Goal: Task Accomplishment & Management: Manage account settings

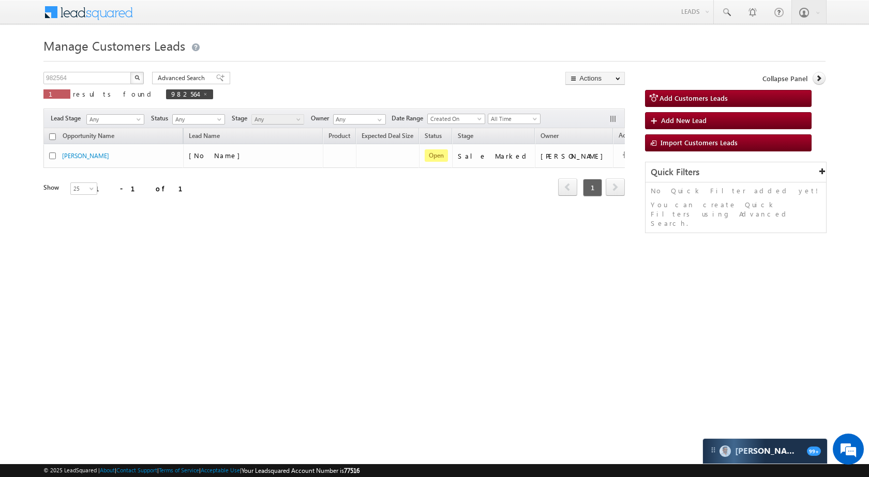
click at [103, 85] on div "982564 X 1 results found 982564" at bounding box center [128, 86] width 170 height 29
click at [107, 79] on input "982564" at bounding box center [87, 78] width 88 height 12
paste input "6912"
click at [142, 78] on button "button" at bounding box center [136, 78] width 13 height 12
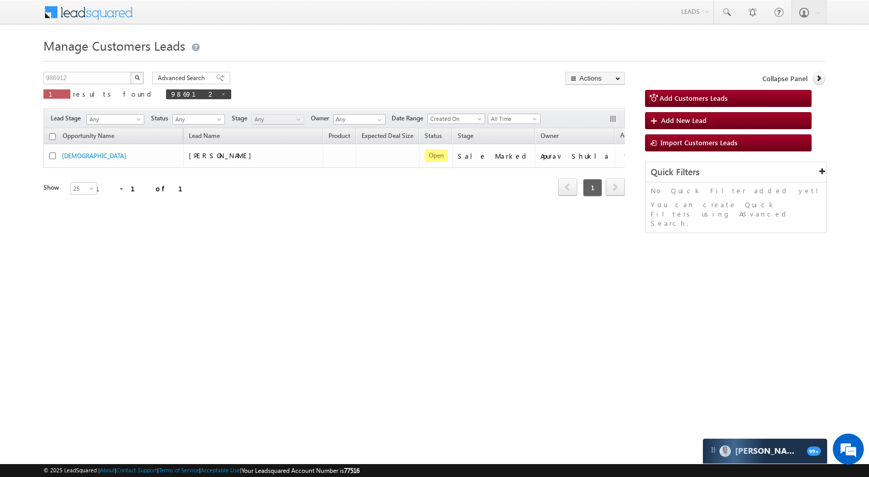
click at [110, 71] on div "Manage Customers Leads 986912 X 1 results found 986912 Advanced Search Advanced…" at bounding box center [434, 164] width 782 height 259
click at [113, 79] on input "986912" at bounding box center [87, 78] width 88 height 12
paste input "8126"
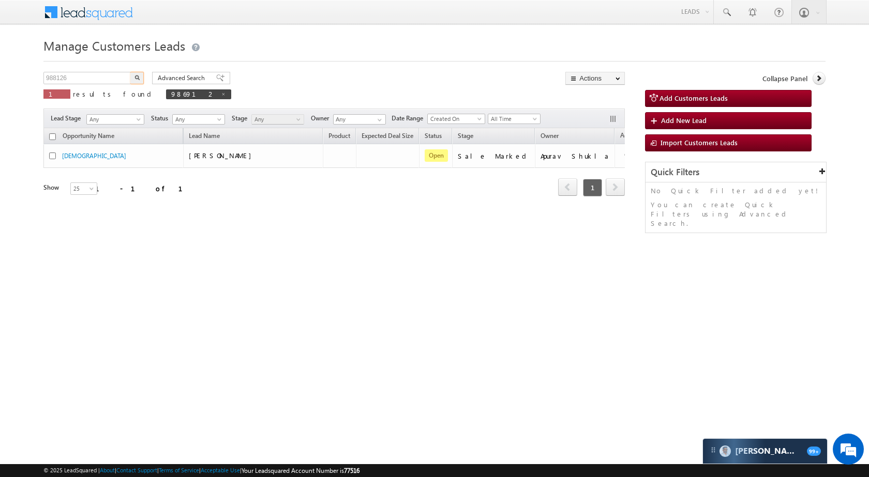
click at [131, 76] on button "button" at bounding box center [136, 78] width 13 height 12
click at [105, 80] on input "988126" at bounding box center [87, 78] width 88 height 12
paste input "6881"
click at [141, 76] on button "button" at bounding box center [136, 78] width 13 height 12
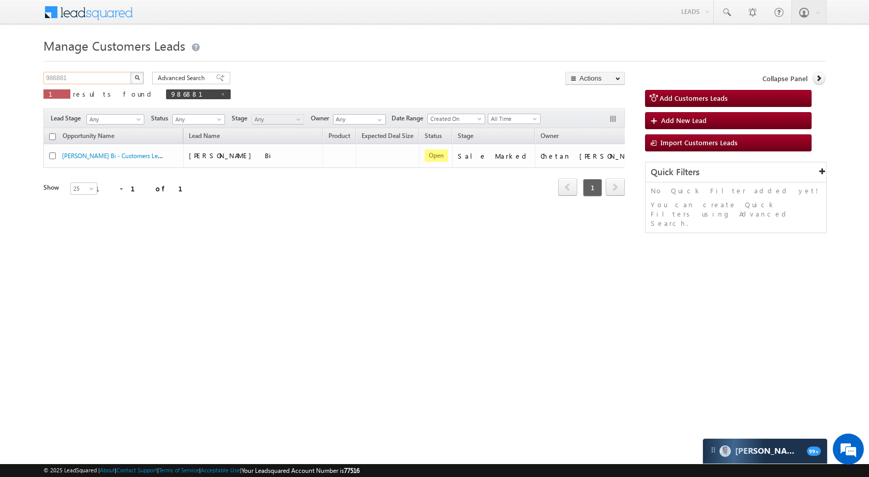
click at [97, 83] on input "986881" at bounding box center [87, 78] width 88 height 12
paste input "784"
click at [137, 70] on div "Manage Customers Leads 987841 X 1 results found 986881 Advanced Search Advanced…" at bounding box center [434, 164] width 782 height 259
click at [137, 71] on div "Manage Customers Leads 987841 X 1 results found 986881 Advanced Search Advanced…" at bounding box center [434, 164] width 782 height 259
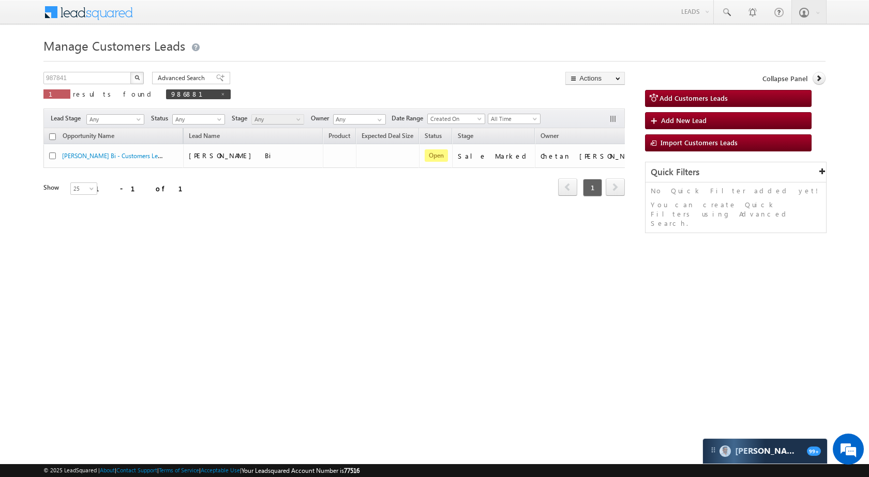
click at [137, 72] on button "button" at bounding box center [136, 78] width 13 height 12
click at [86, 88] on p "1 results found 987841" at bounding box center [134, 94] width 183 height 14
click at [89, 84] on input "987841" at bounding box center [87, 78] width 88 height 12
paste input "6908"
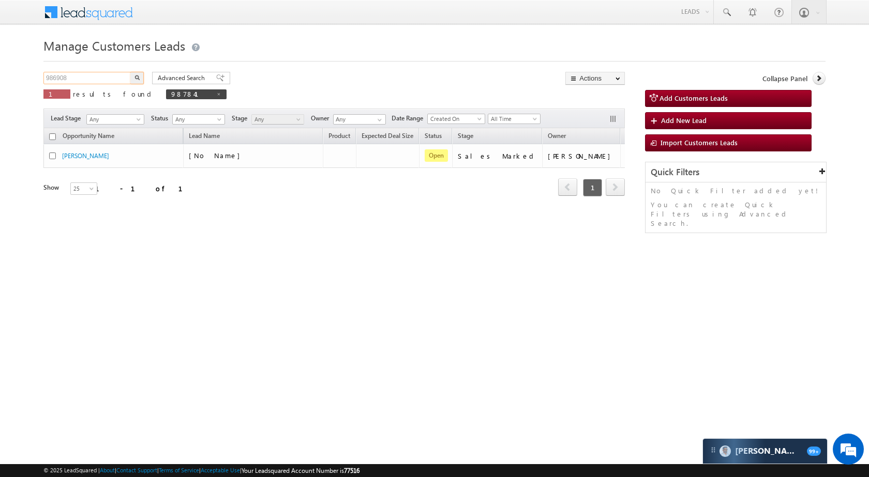
type input "986908"
click at [140, 75] on button "button" at bounding box center [136, 78] width 13 height 12
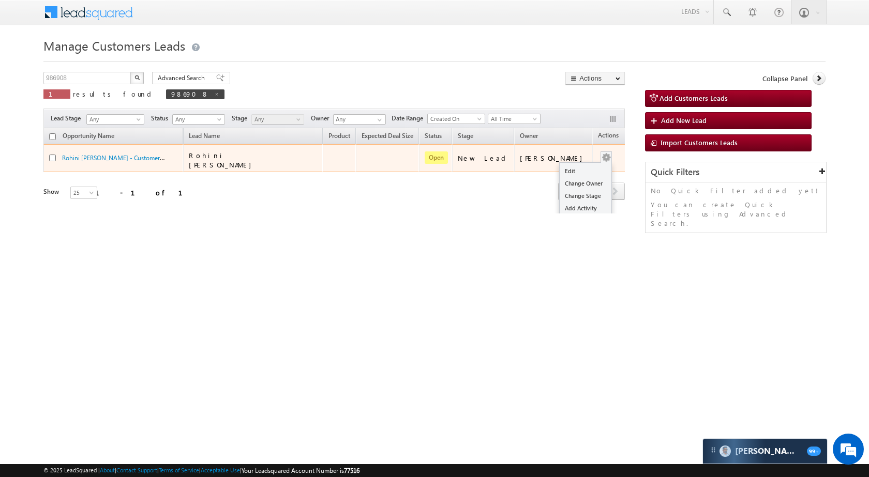
click at [596, 153] on td "Edit Change Owner Change Stage Add Activity Add Task Delete" at bounding box center [613, 158] width 43 height 28
click at [581, 166] on link "Edit" at bounding box center [586, 171] width 52 height 12
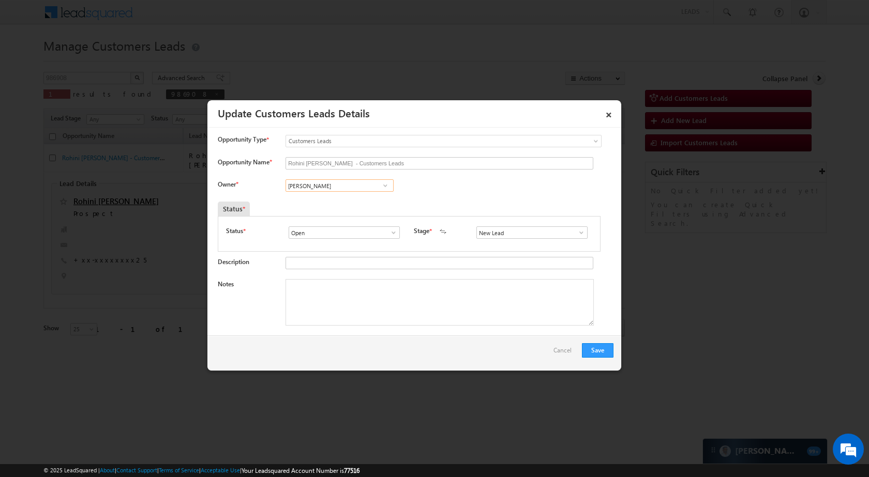
click at [346, 188] on input "[PERSON_NAME]" at bounding box center [340, 186] width 108 height 12
paste input "[PERSON_NAME] Des"
click at [336, 224] on span "[PERSON_NAME][EMAIL_ADDRESS][PERSON_NAME][DOMAIN_NAME]" at bounding box center [336, 224] width 93 height 8
type input "[PERSON_NAME] [PERSON_NAME]"
click at [572, 238] on link at bounding box center [578, 233] width 13 height 10
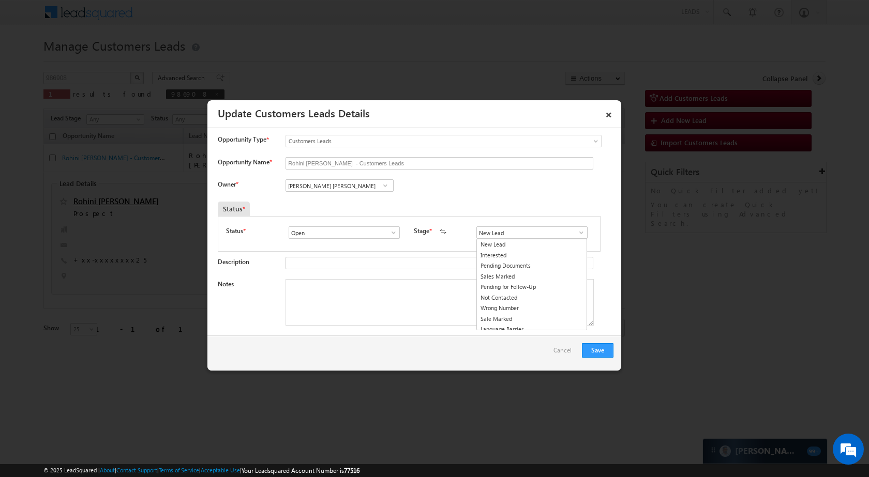
click at [576, 232] on span at bounding box center [581, 233] width 10 height 8
click at [576, 231] on span at bounding box center [581, 233] width 10 height 8
click at [537, 303] on link "Sale Marked" at bounding box center [531, 304] width 111 height 12
type input "Sale Marked"
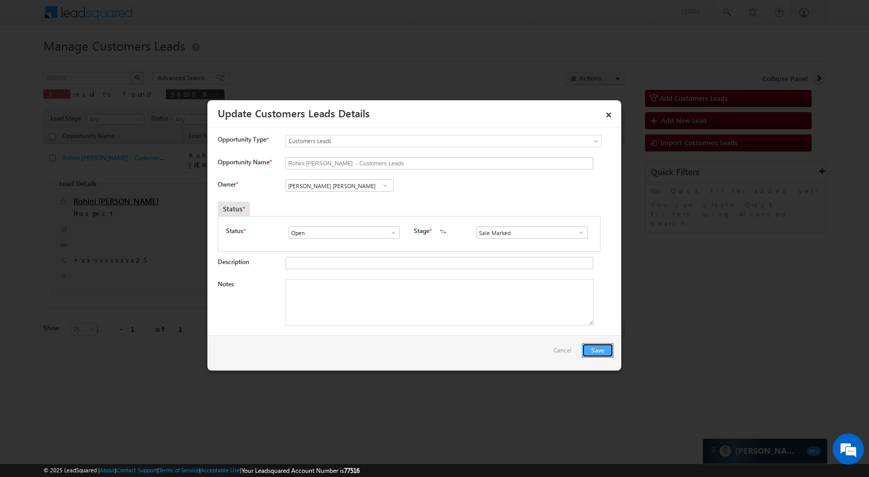
click at [592, 348] on button "Save" at bounding box center [598, 350] width 32 height 14
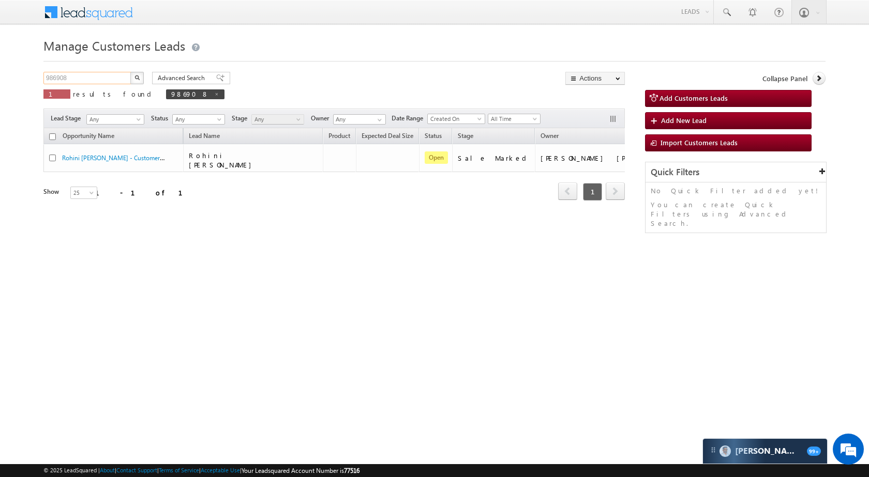
click at [96, 78] on input "986908" at bounding box center [87, 78] width 88 height 12
paste input "4"
click at [131, 77] on button "button" at bounding box center [136, 78] width 13 height 12
click at [94, 77] on input "986948" at bounding box center [87, 78] width 88 height 12
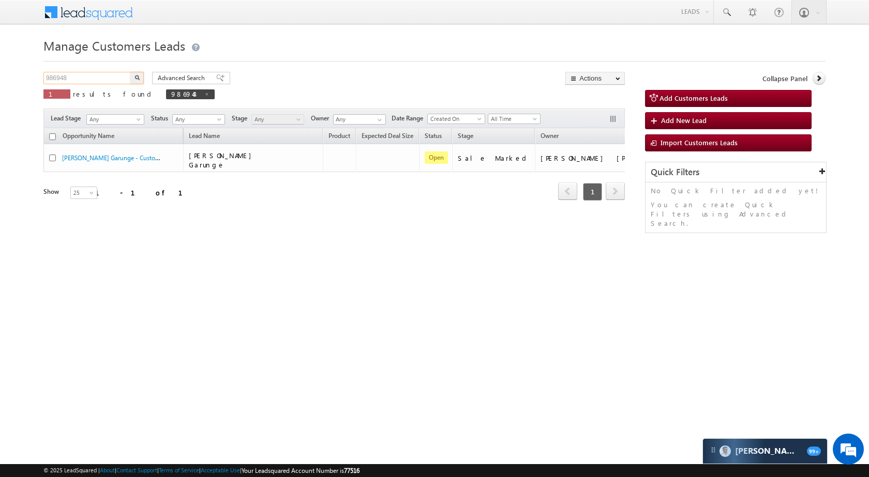
click at [94, 77] on input "986948" at bounding box center [87, 78] width 88 height 12
paste input "22"
click at [132, 81] on button "button" at bounding box center [136, 78] width 13 height 12
click at [94, 69] on div "Manage Customers Leads 986922 X 1 results found 986922 Advanced Search Advanced…" at bounding box center [434, 164] width 782 height 259
click at [92, 77] on input "986922" at bounding box center [87, 78] width 88 height 12
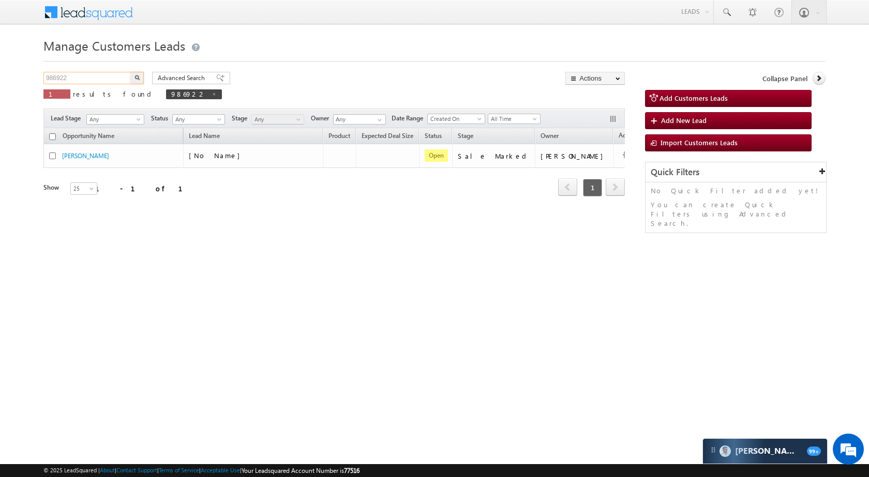
click at [92, 77] on input "986922" at bounding box center [87, 78] width 88 height 12
paste input "5211"
click at [134, 77] on button "button" at bounding box center [136, 78] width 13 height 12
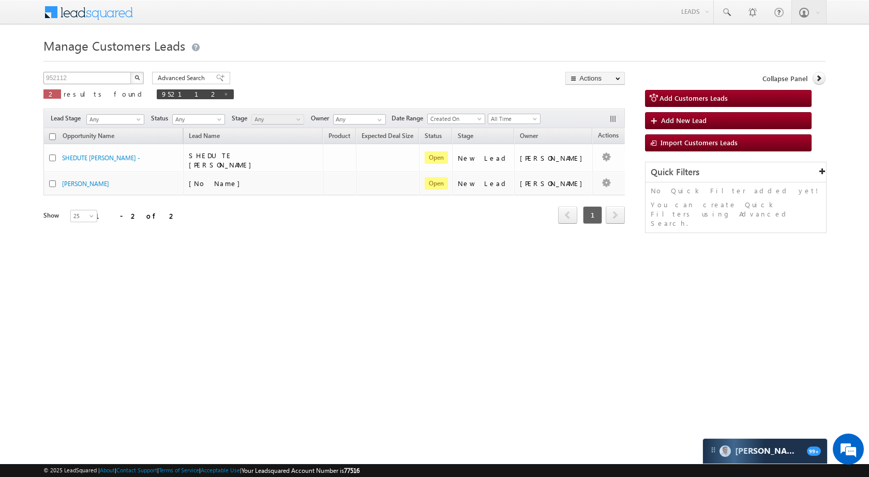
click at [122, 72] on div "Manage Customers Leads 952112 X 2 results found 952112 Advanced Search Advanced…" at bounding box center [434, 164] width 782 height 259
click at [121, 75] on input "952112" at bounding box center [87, 78] width 88 height 12
paste input "61273"
click at [143, 78] on button "button" at bounding box center [136, 78] width 13 height 12
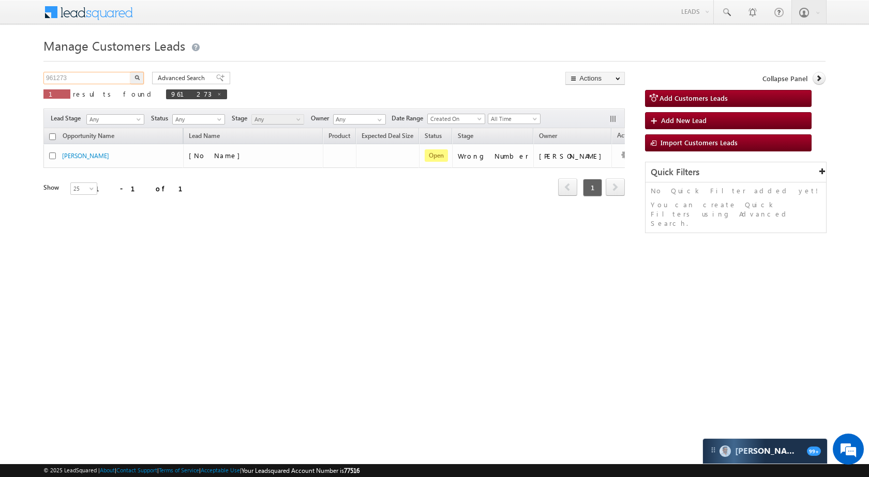
click at [94, 81] on input "961273" at bounding box center [87, 78] width 88 height 12
paste input "25096"
click at [135, 77] on img "button" at bounding box center [137, 77] width 5 height 5
click at [98, 73] on input "925096" at bounding box center [87, 78] width 88 height 12
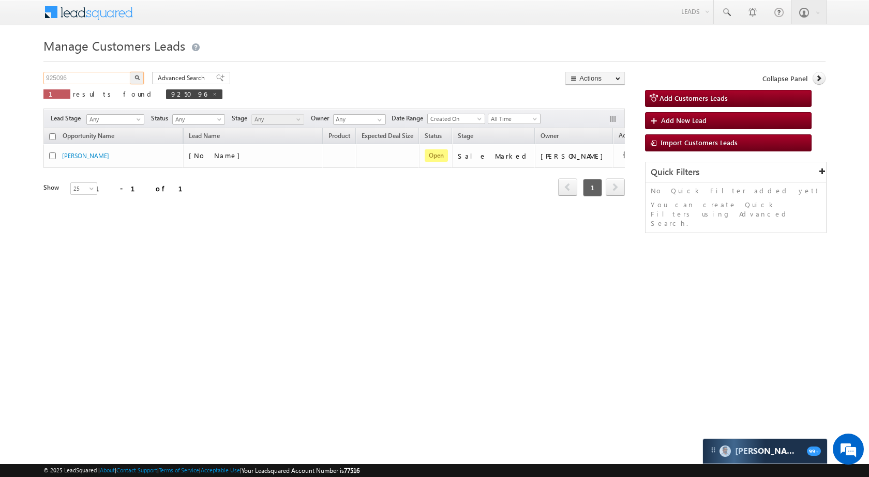
click at [98, 73] on input "925096" at bounding box center [87, 78] width 88 height 12
paste input "48860"
click at [137, 77] on img "button" at bounding box center [137, 77] width 5 height 5
click at [87, 86] on div "948860 X 1 results found 948860" at bounding box center [131, 86] width 176 height 29
click at [92, 76] on input "948860" at bounding box center [87, 78] width 88 height 12
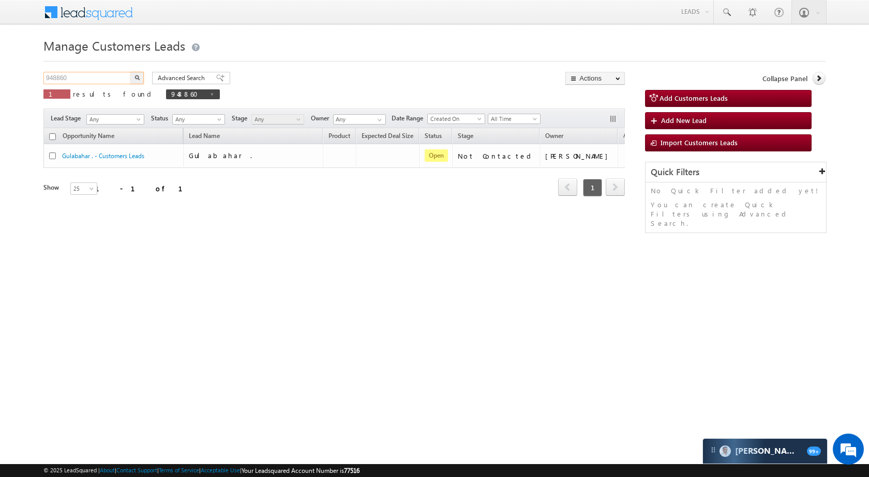
click at [92, 76] on input "948860" at bounding box center [87, 78] width 88 height 12
paste input "51929"
click at [138, 77] on img "button" at bounding box center [137, 77] width 5 height 5
click at [108, 75] on input "951929" at bounding box center [87, 78] width 88 height 12
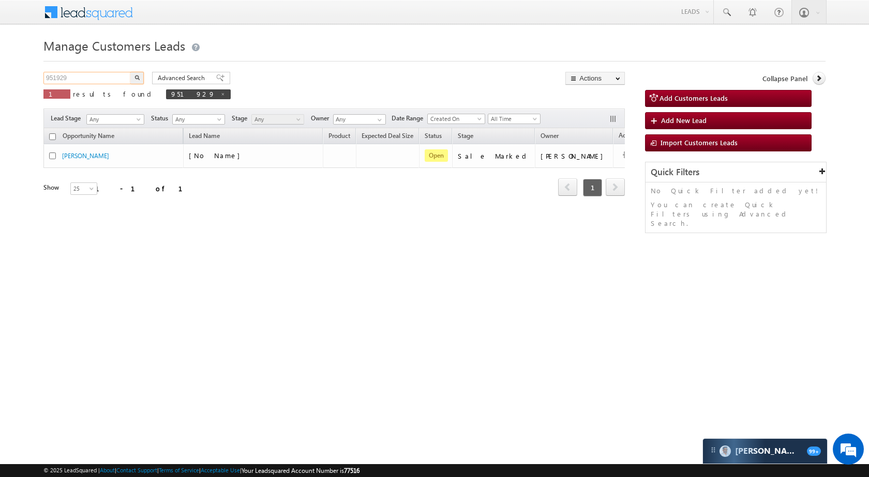
paste input "38994"
click at [137, 78] on img "button" at bounding box center [137, 77] width 5 height 5
click at [93, 78] on input "938994" at bounding box center [87, 78] width 88 height 12
paste input "53981"
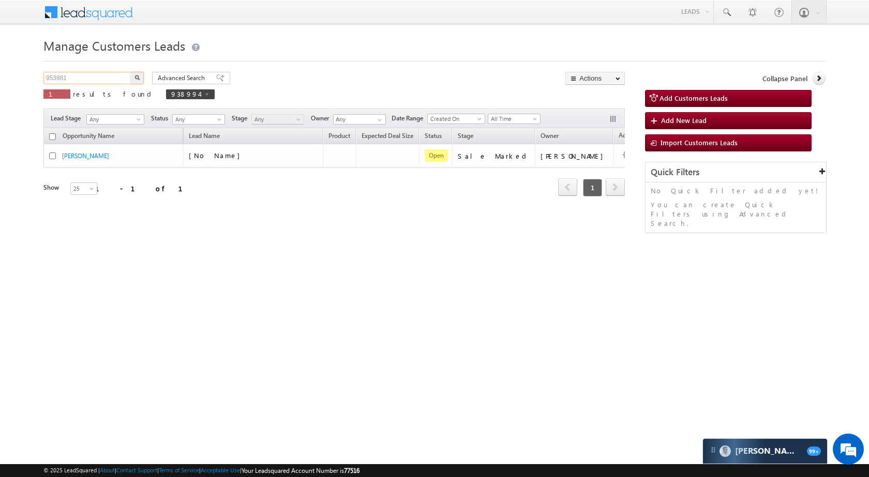
type input "953981"
click at [135, 77] on img "button" at bounding box center [137, 77] width 5 height 5
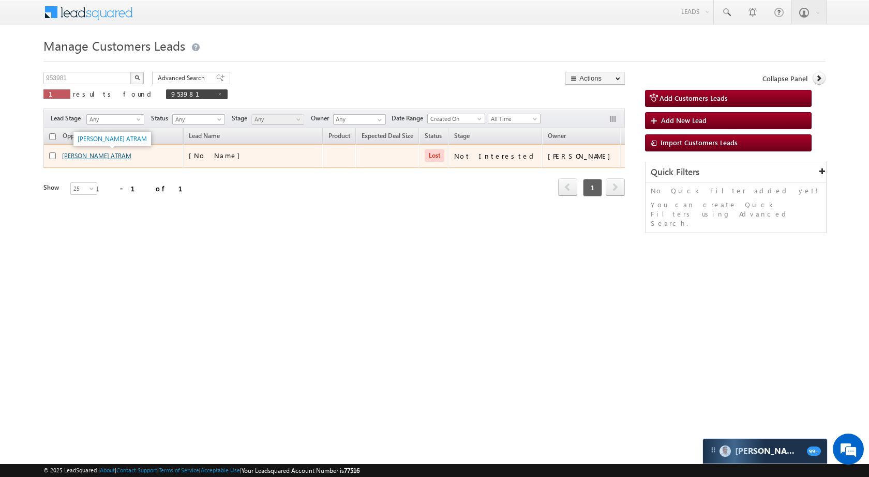
click at [94, 152] on link "NILESH VAISHISTA ATRAM" at bounding box center [96, 156] width 69 height 8
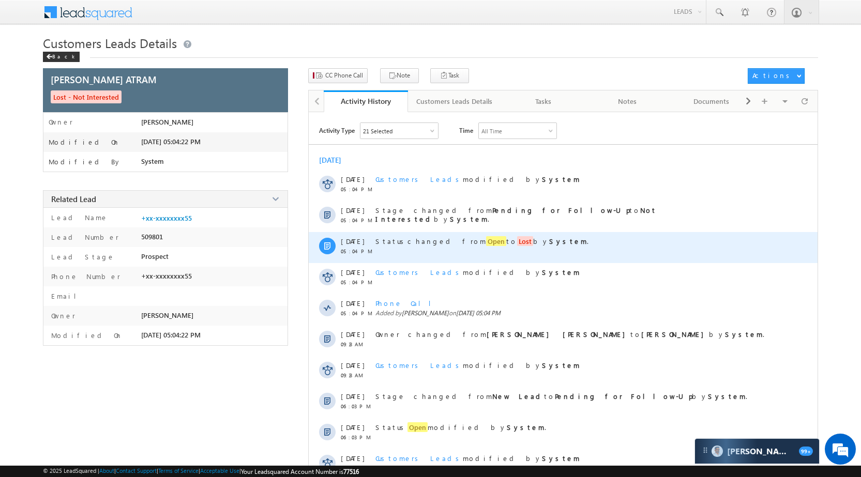
click at [456, 235] on div "Status changed from Open to Lost by System ." at bounding box center [575, 247] width 399 height 31
click at [486, 241] on span "Open" at bounding box center [496, 241] width 20 height 10
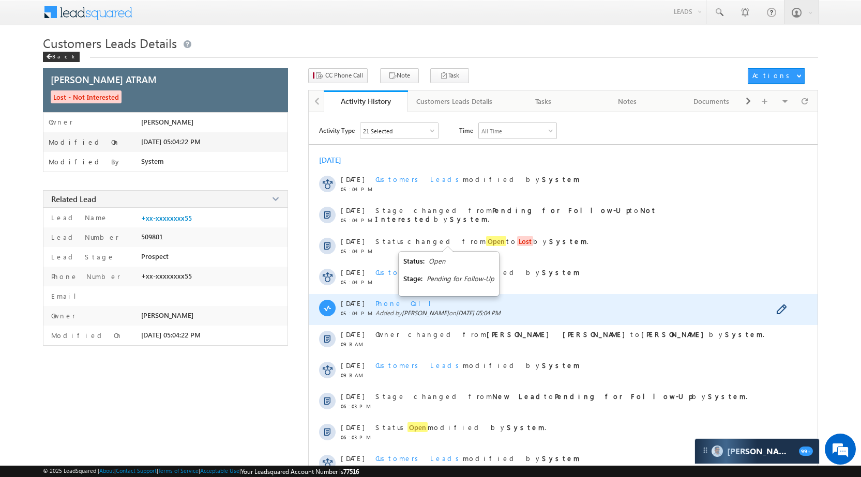
click at [389, 306] on span "Phone Call" at bounding box center [408, 303] width 64 height 9
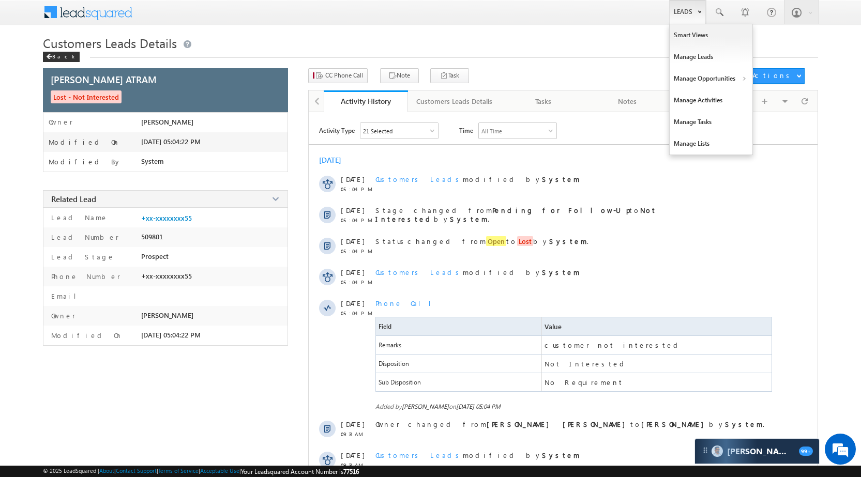
click at [686, 11] on link "Leads" at bounding box center [687, 12] width 37 height 24
click at [714, 77] on link "Manage Opportunities" at bounding box center [711, 79] width 83 height 22
click at [802, 102] on link "Customers Leads" at bounding box center [801, 101] width 95 height 22
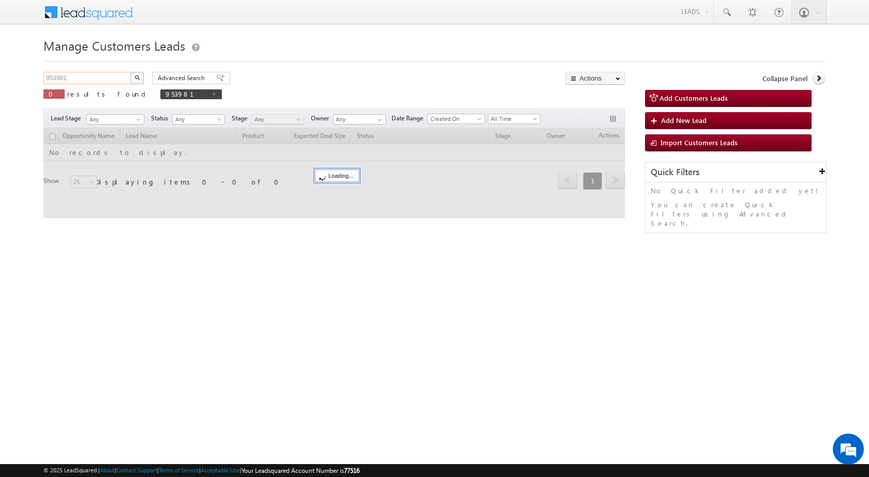
click at [80, 80] on input "953981" at bounding box center [87, 78] width 88 height 12
paste input "61300"
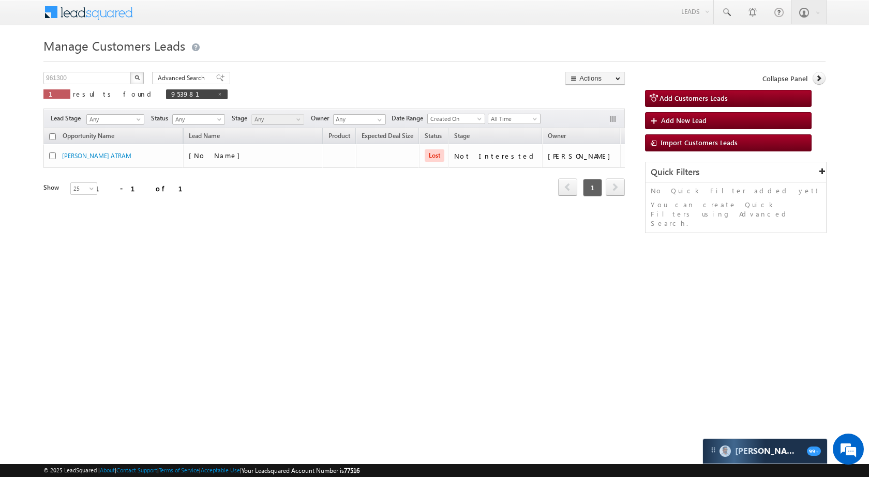
click at [138, 81] on button "button" at bounding box center [136, 78] width 13 height 12
click at [113, 74] on input "961300" at bounding box center [87, 78] width 88 height 12
paste input "5879"
click at [139, 74] on button "button" at bounding box center [136, 78] width 13 height 12
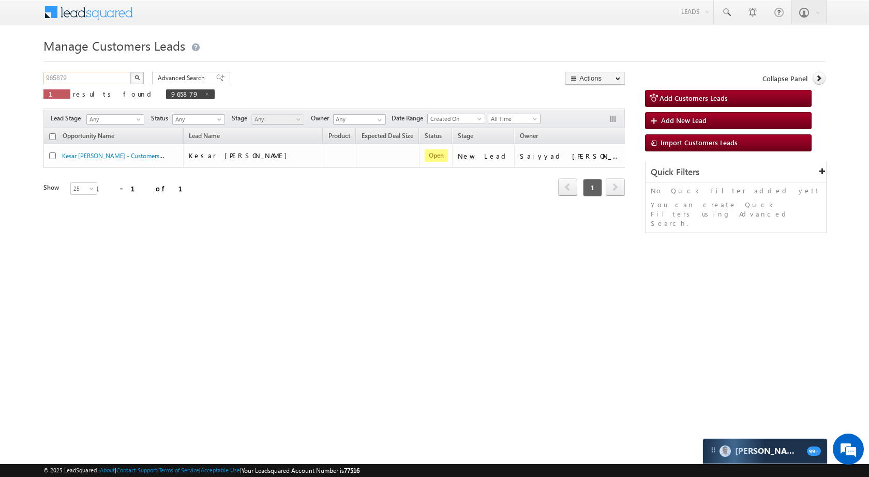
click at [102, 79] on input "965879" at bounding box center [87, 78] width 88 height 12
paste input "6653"
click at [142, 76] on button "button" at bounding box center [136, 78] width 13 height 12
click at [99, 79] on input "966653" at bounding box center [87, 78] width 88 height 12
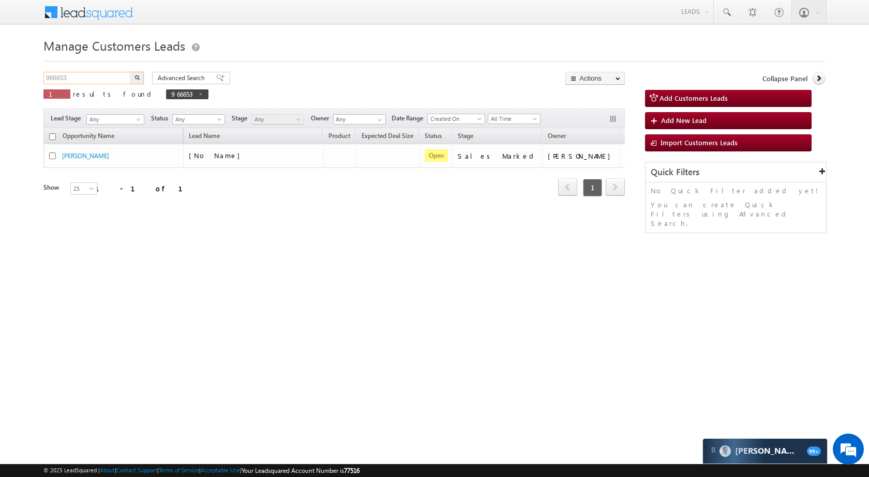
click at [99, 79] on input "966653" at bounding box center [87, 78] width 88 height 12
paste input "439"
click at [136, 80] on img "button" at bounding box center [137, 77] width 5 height 5
click at [82, 79] on input "964393" at bounding box center [87, 78] width 88 height 12
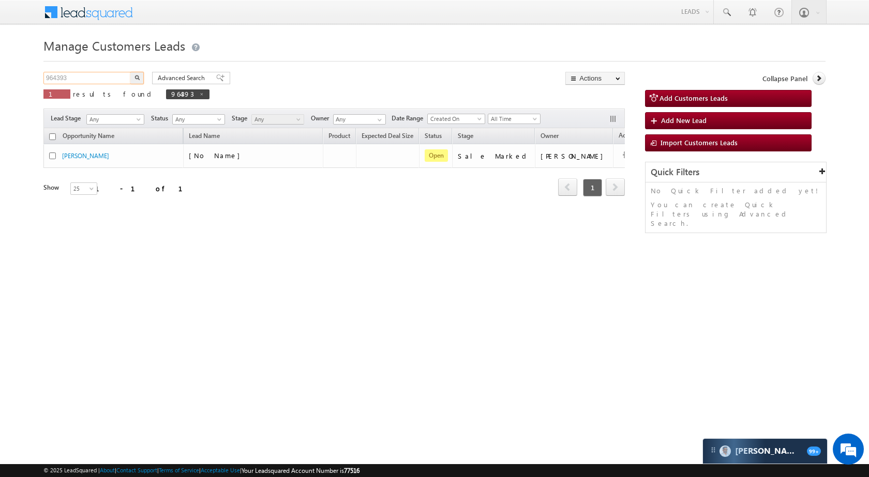
paste input "2647"
click at [140, 76] on button "button" at bounding box center [136, 78] width 13 height 12
click at [113, 76] on input "962647" at bounding box center [87, 78] width 88 height 12
click at [139, 77] on img "button" at bounding box center [137, 77] width 5 height 5
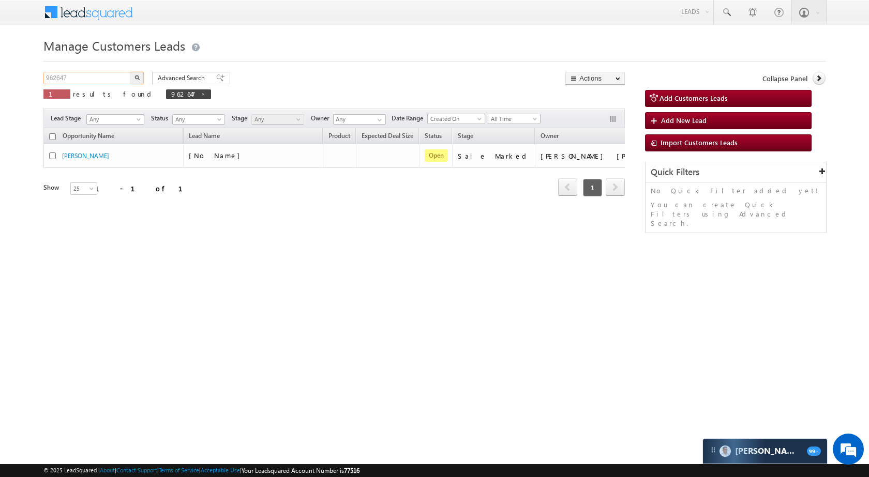
click at [102, 80] on input "962647" at bounding box center [87, 78] width 88 height 12
paste input "5334"
type input "965334"
click at [140, 77] on button "button" at bounding box center [136, 78] width 13 height 12
